Goal: Information Seeking & Learning: Learn about a topic

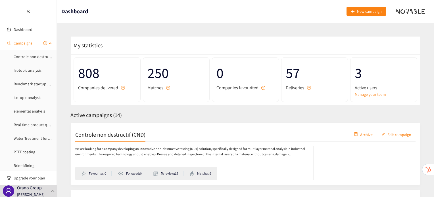
click at [51, 45] on div "Campaigns" at bounding box center [28, 43] width 57 height 11
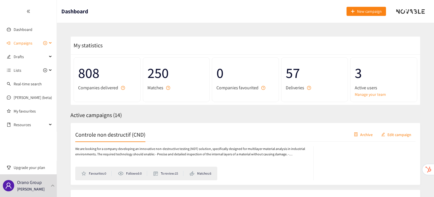
click at [26, 42] on span "Campaigns" at bounding box center [23, 43] width 19 height 11
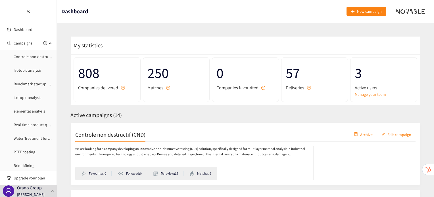
click at [127, 136] on h2 "Controle non destructif (CND)" at bounding box center [110, 135] width 70 height 8
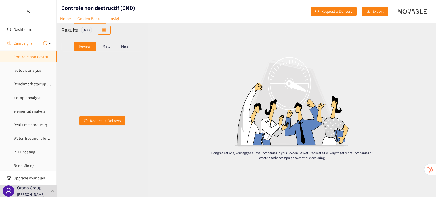
click at [111, 46] on p "Match" at bounding box center [108, 46] width 10 height 5
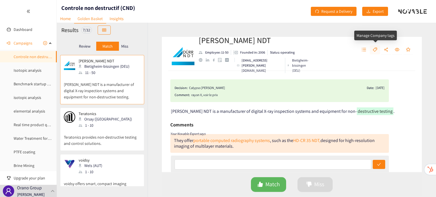
click at [376, 52] on span "tag" at bounding box center [375, 49] width 5 height 5
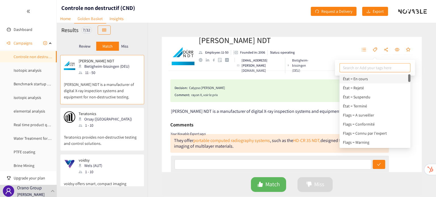
click at [332, 49] on div "[PERSON_NAME] NDT Employee: 11-50 Founded in: 2006 Status: operating [EMAIL_ADD…" at bounding box center [292, 54] width 260 height 34
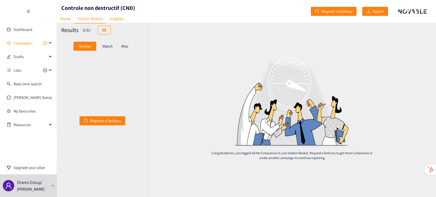
click at [107, 46] on p "Match" at bounding box center [108, 46] width 10 height 5
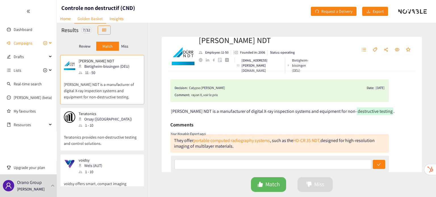
click at [28, 42] on span "Campaigns" at bounding box center [23, 43] width 19 height 11
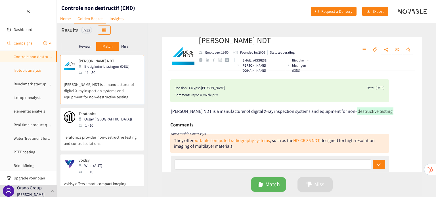
click at [32, 69] on link "Isotopic analysis" at bounding box center [28, 70] width 28 height 5
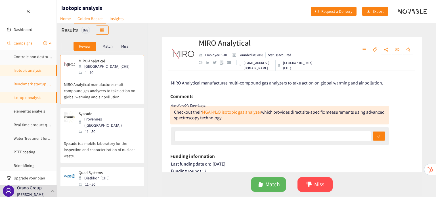
click at [36, 87] on link "Benchmark startup UniSieve" at bounding box center [38, 84] width 48 height 5
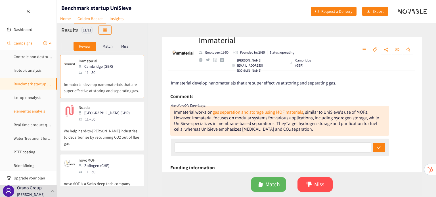
click at [33, 109] on link "elemental analysis" at bounding box center [30, 111] width 32 height 5
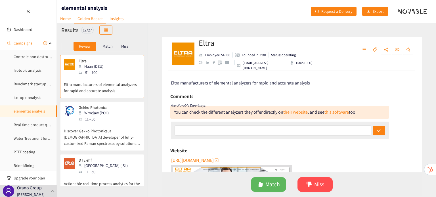
click at [103, 47] on p "Match" at bounding box center [108, 46] width 10 height 5
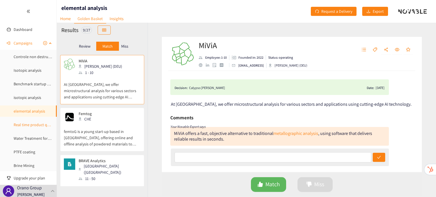
click at [44, 126] on link "Real time product quality monitoring" at bounding box center [45, 124] width 63 height 5
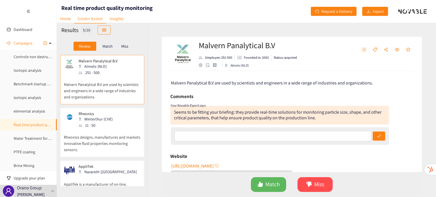
click at [108, 43] on div "Match" at bounding box center [107, 46] width 23 height 9
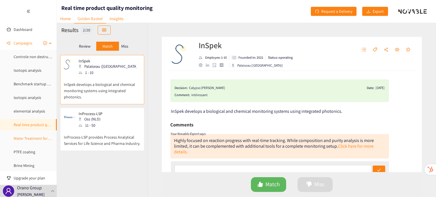
click at [39, 139] on link "Water Treatment for Mining" at bounding box center [37, 138] width 46 height 5
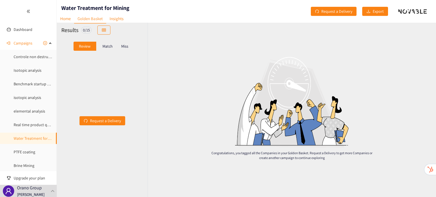
click at [106, 48] on p "Match" at bounding box center [108, 46] width 10 height 5
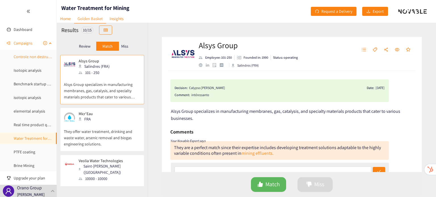
click at [25, 57] on link "Controle non destructif (CND)" at bounding box center [39, 56] width 50 height 5
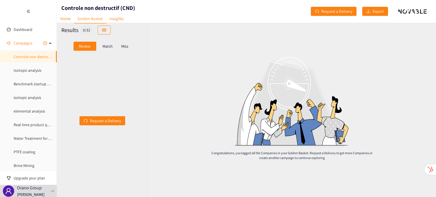
click at [110, 47] on p "Match" at bounding box center [108, 46] width 10 height 5
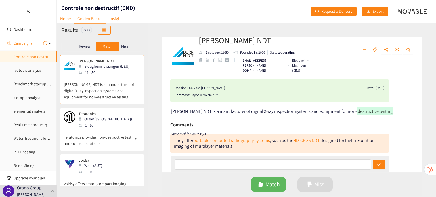
click at [107, 131] on p "Teratonics provides non-destructive testing and control solutions." at bounding box center [102, 138] width 77 height 18
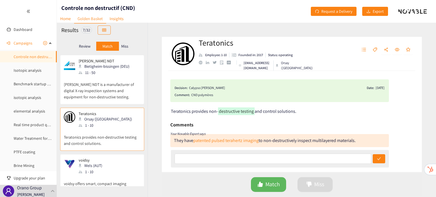
click at [102, 95] on p "[PERSON_NAME] NDT is a manufacturer of digital X-ray inspection systems and equ…" at bounding box center [102, 88] width 77 height 24
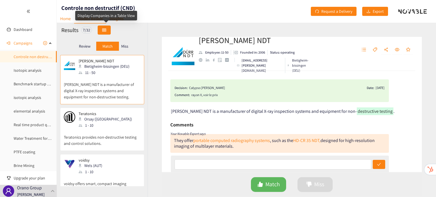
click at [108, 32] on button "button" at bounding box center [104, 30] width 13 height 9
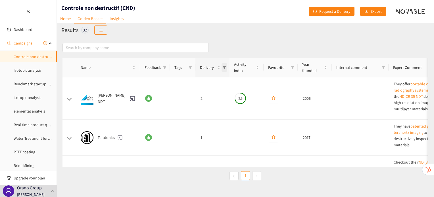
click at [226, 71] on span "Delivery" at bounding box center [225, 67] width 6 height 9
click at [178, 103] on label at bounding box center [177, 101] width 5 height 6
click at [178, 103] on input "checkbox" at bounding box center [177, 101] width 5 height 5
click at [175, 101] on input "checkbox" at bounding box center [177, 101] width 5 height 5
checkbox input "true"
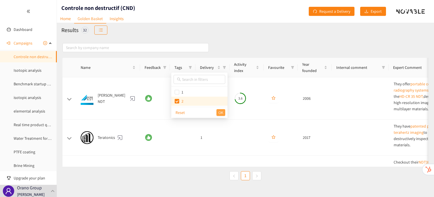
click at [222, 112] on span "OK" at bounding box center [220, 113] width 5 height 6
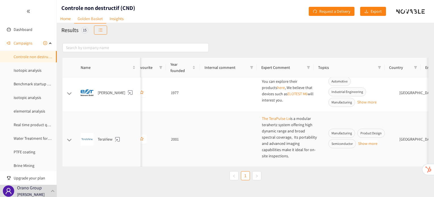
scroll to position [626, 132]
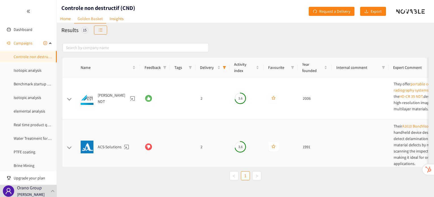
click at [187, 127] on td at bounding box center [183, 147] width 26 height 55
click at [103, 149] on div "ACS-Solutions" at bounding box center [108, 147] width 55 height 13
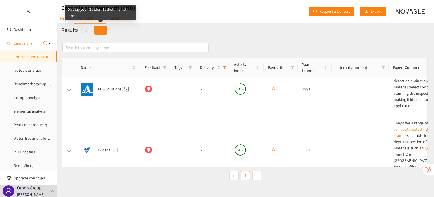
click at [100, 33] on button "button" at bounding box center [100, 30] width 13 height 9
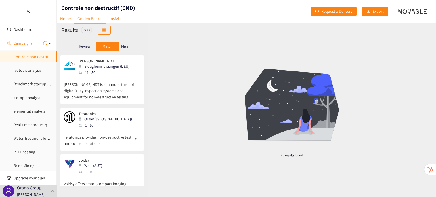
click at [127, 45] on p "Miss" at bounding box center [124, 46] width 7 height 5
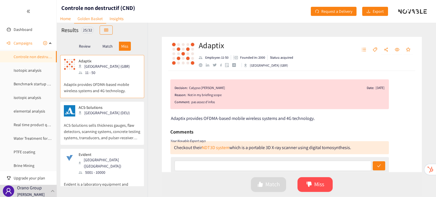
click at [108, 118] on p "ACS-Solutions sells thickness gauges, flaw detectors, scanning systems, concret…" at bounding box center [102, 129] width 77 height 24
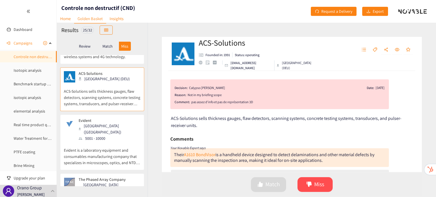
click at [99, 128] on div "Tokyo (JPN)" at bounding box center [109, 129] width 61 height 13
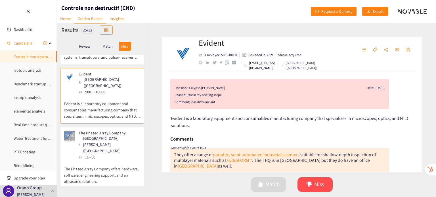
click at [88, 47] on p "Review" at bounding box center [85, 46] width 12 height 5
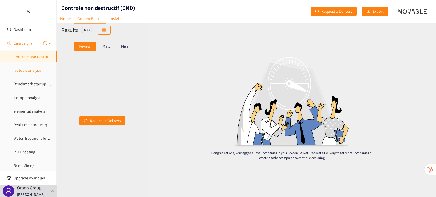
click at [24, 68] on link "Isotopic analysis" at bounding box center [28, 70] width 28 height 5
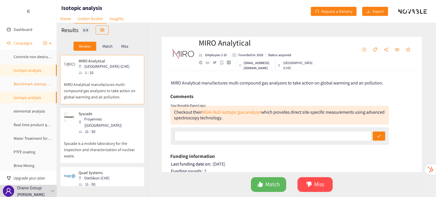
click at [44, 86] on link "Benchmark startup UniSieve" at bounding box center [38, 84] width 48 height 5
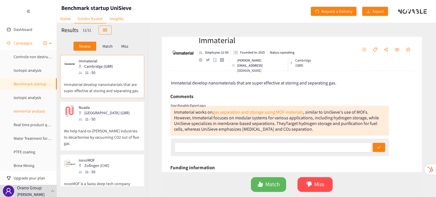
click at [41, 109] on link "elemental analysis" at bounding box center [30, 111] width 32 height 5
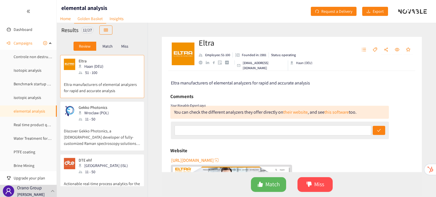
click at [107, 45] on p "Match" at bounding box center [108, 46] width 10 height 5
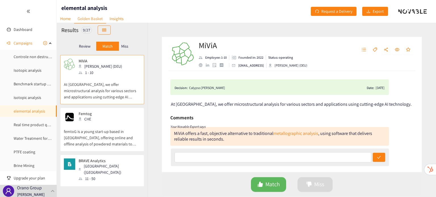
click at [127, 46] on p "Miss" at bounding box center [124, 46] width 7 height 5
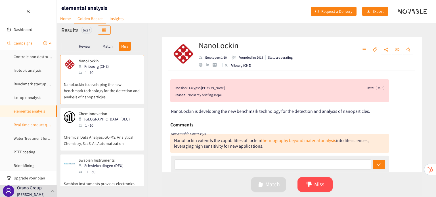
click at [30, 122] on link "Real time product quality monitoring" at bounding box center [45, 124] width 63 height 5
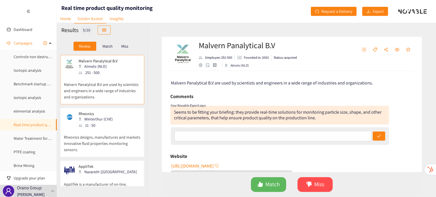
click at [106, 48] on p "Match" at bounding box center [108, 46] width 10 height 5
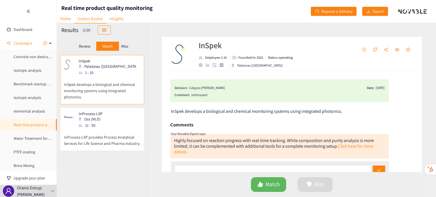
click at [130, 46] on div "Miss" at bounding box center [125, 46] width 12 height 9
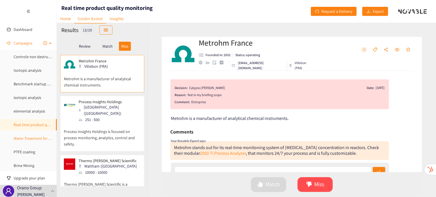
click at [32, 137] on link "Water Treatment for Mining" at bounding box center [37, 138] width 46 height 5
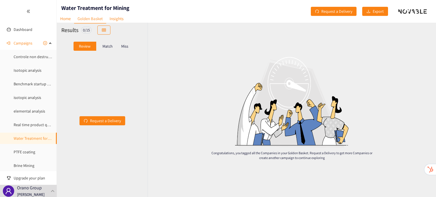
click at [104, 48] on p "Match" at bounding box center [108, 46] width 10 height 5
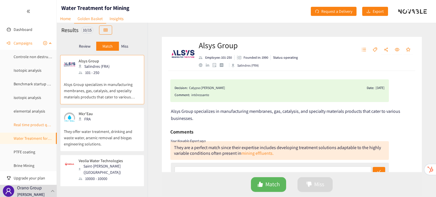
click at [28, 124] on link "Real time product quality monitoring" at bounding box center [45, 124] width 63 height 5
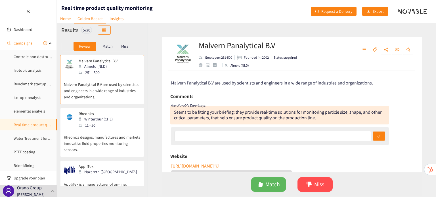
click at [106, 45] on p "Match" at bounding box center [108, 46] width 10 height 5
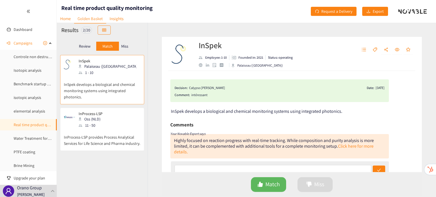
click at [125, 45] on p "Miss" at bounding box center [124, 46] width 7 height 5
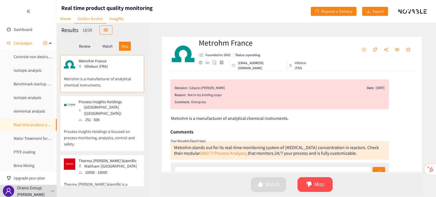
click at [84, 46] on p "Review" at bounding box center [85, 46] width 12 height 5
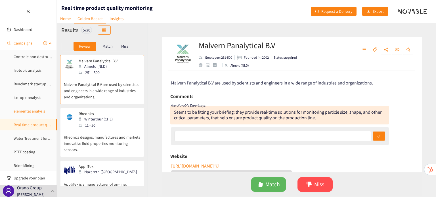
click at [37, 112] on link "elemental analysis" at bounding box center [30, 111] width 32 height 5
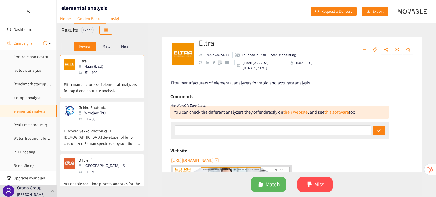
click at [108, 43] on div "Match" at bounding box center [107, 46] width 23 height 9
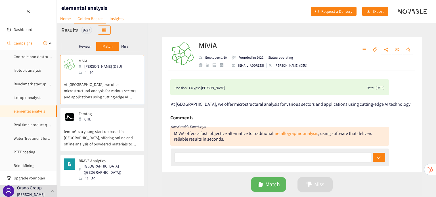
click at [130, 45] on div "Miss" at bounding box center [125, 46] width 12 height 9
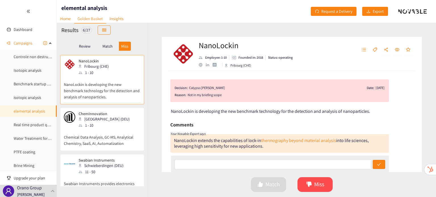
click at [88, 44] on p "Review" at bounding box center [85, 46] width 12 height 5
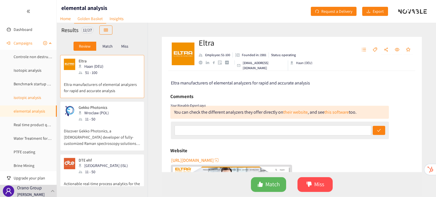
click at [38, 100] on link "isotopic analysis" at bounding box center [28, 97] width 28 height 5
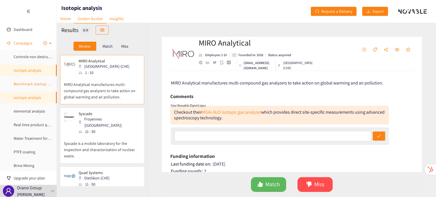
click at [29, 87] on link "Benchmark startup UniSieve" at bounding box center [38, 84] width 48 height 5
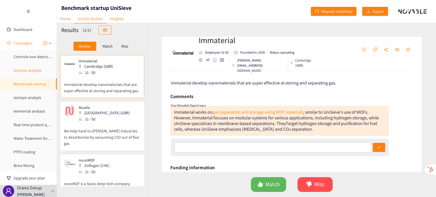
click at [39, 70] on link "Isotopic analysis" at bounding box center [28, 70] width 28 height 5
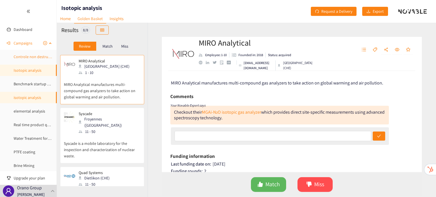
click at [34, 59] on link "Controle non destructif (CND)" at bounding box center [39, 56] width 50 height 5
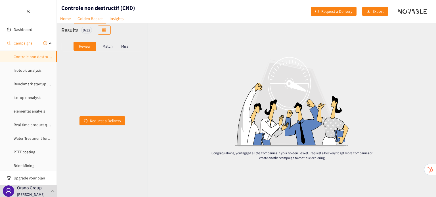
click at [110, 47] on p "Match" at bounding box center [108, 46] width 10 height 5
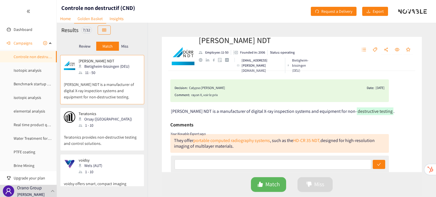
click at [87, 42] on div "Review" at bounding box center [85, 46] width 23 height 9
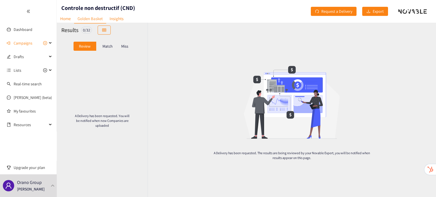
click at [108, 49] on div "Match" at bounding box center [107, 46] width 23 height 9
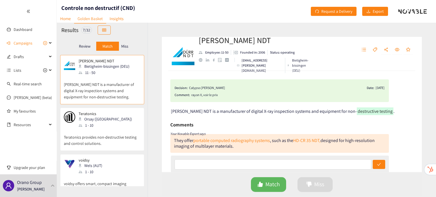
click at [123, 46] on p "Miss" at bounding box center [124, 46] width 7 height 5
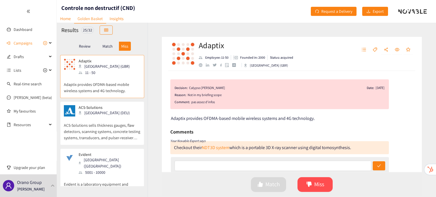
click at [84, 45] on p "Review" at bounding box center [85, 46] width 12 height 5
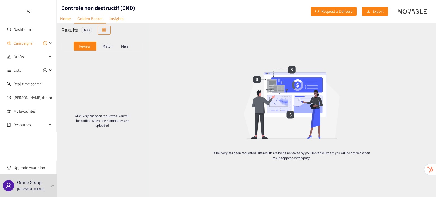
click at [127, 45] on p "Miss" at bounding box center [124, 46] width 7 height 5
